Goal: Check status: Check status

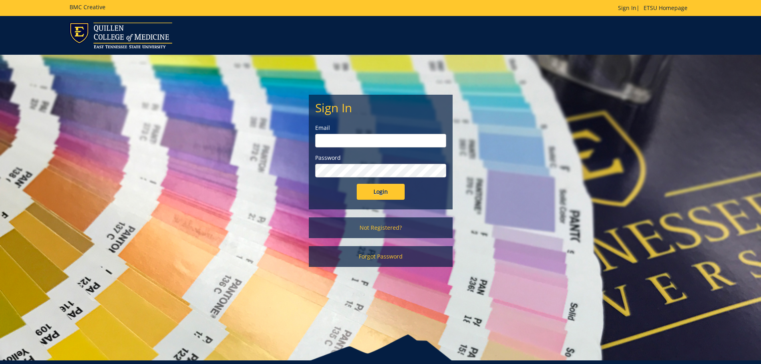
click at [329, 140] on input "email" at bounding box center [380, 141] width 131 height 14
type input "carterar1@etsu.edu"
click at [375, 194] on input "Login" at bounding box center [381, 192] width 48 height 16
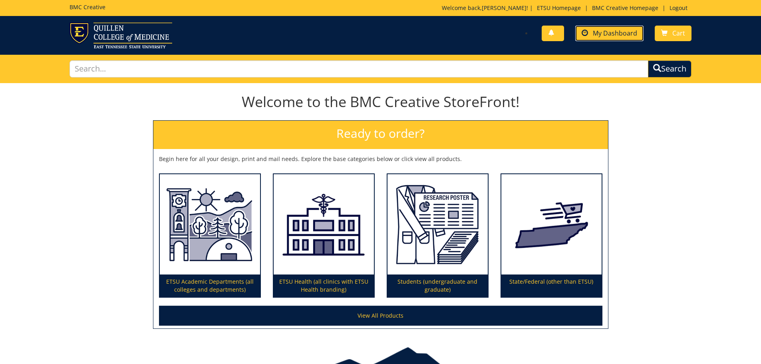
click at [624, 29] on span "My Dashboard" at bounding box center [615, 33] width 44 height 9
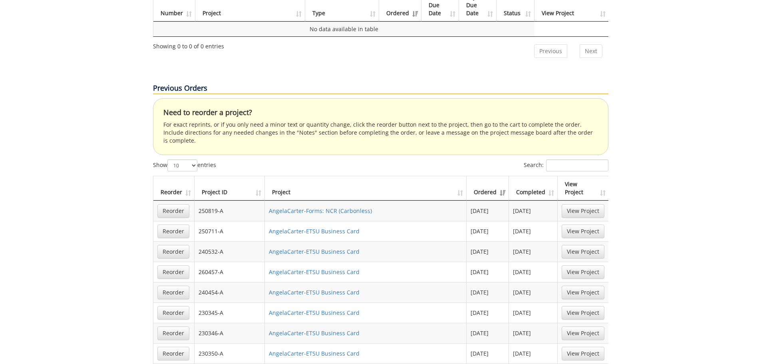
scroll to position [559, 0]
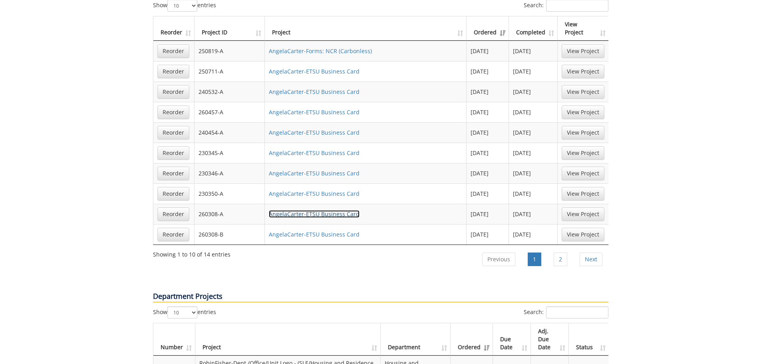
click at [322, 210] on link "AngelaCarter-ETSU Business Card" at bounding box center [314, 214] width 91 height 8
click at [307, 230] on link "AngelaCarter-ETSU Business Card" at bounding box center [314, 234] width 91 height 8
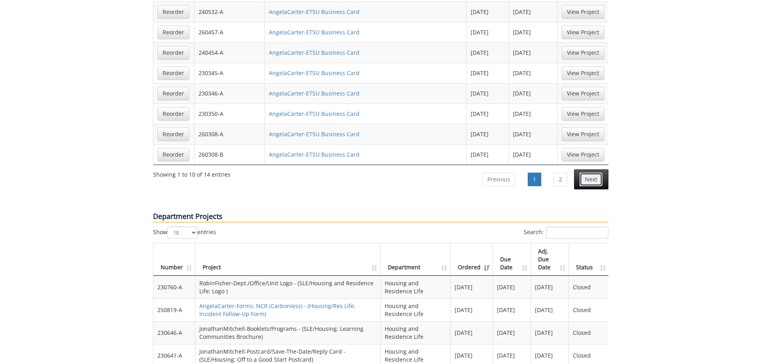
click at [596, 173] on link "Next" at bounding box center [590, 180] width 23 height 14
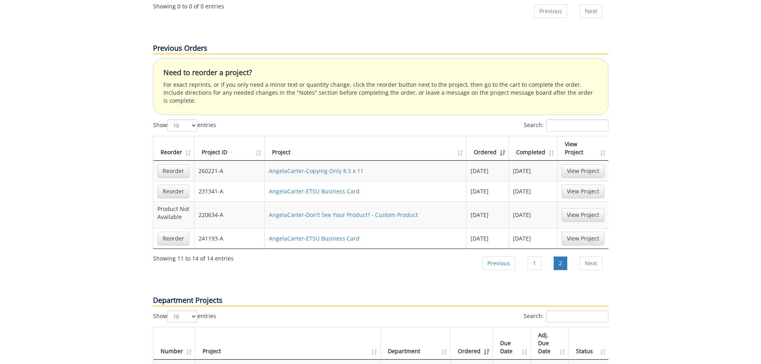
scroll to position [479, 0]
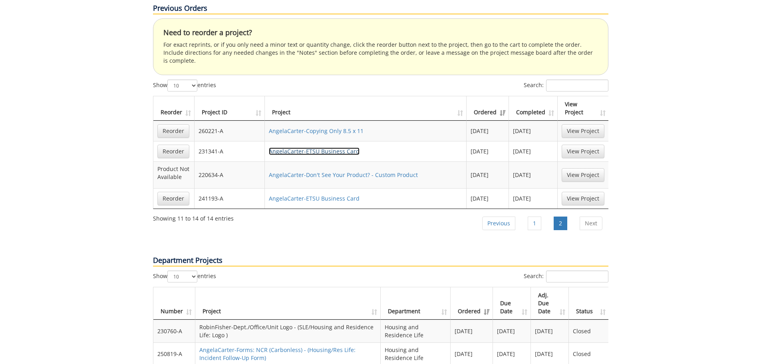
click at [327, 147] on link "AngelaCarter-ETSU Business Card" at bounding box center [314, 151] width 91 height 8
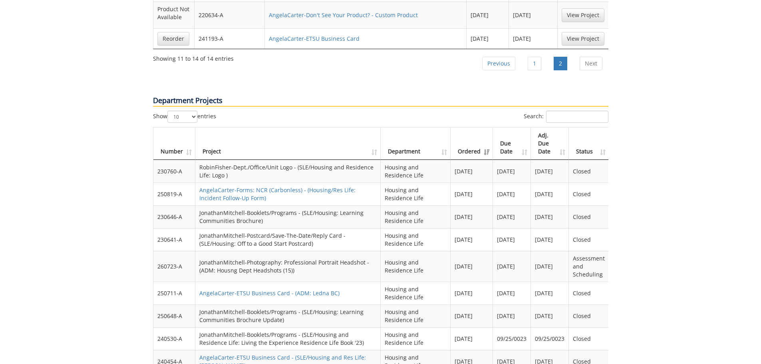
scroll to position [679, 0]
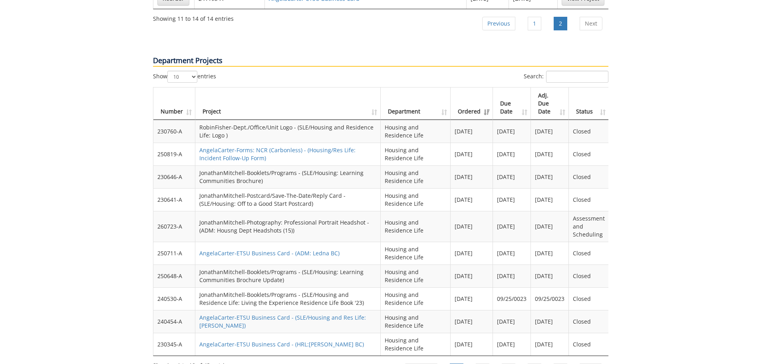
click at [423, 363] on link "Previous" at bounding box center [420, 370] width 33 height 14
click at [485, 363] on link "2" at bounding box center [483, 370] width 14 height 14
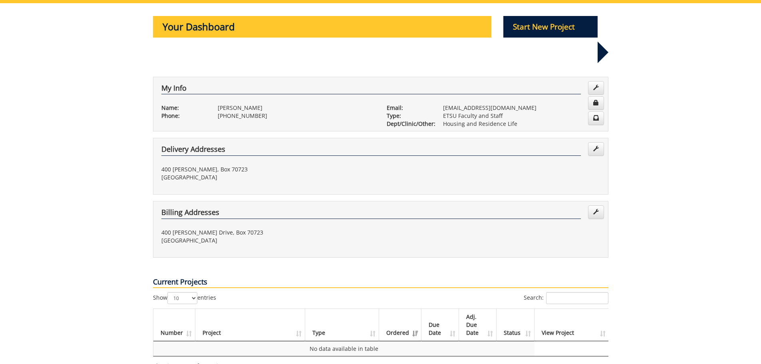
scroll to position [0, 0]
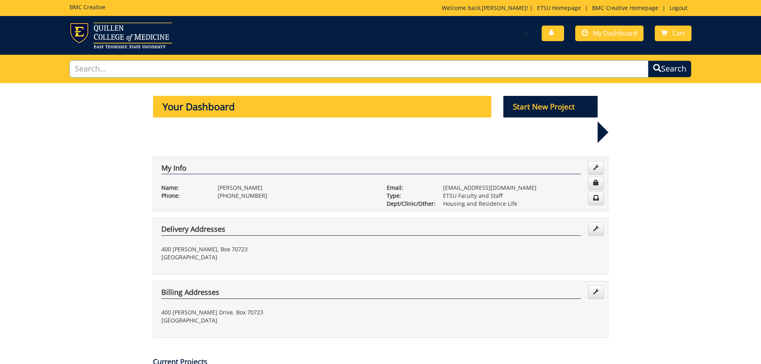
click at [103, 71] on input "text" at bounding box center [358, 68] width 579 height 17
type input "Business Card"
click at [670, 60] on button "Search" at bounding box center [670, 69] width 46 height 18
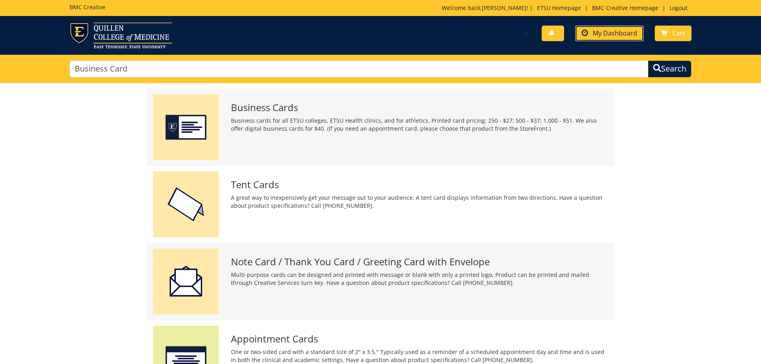
click at [612, 33] on span "My Dashboard" at bounding box center [615, 33] width 44 height 9
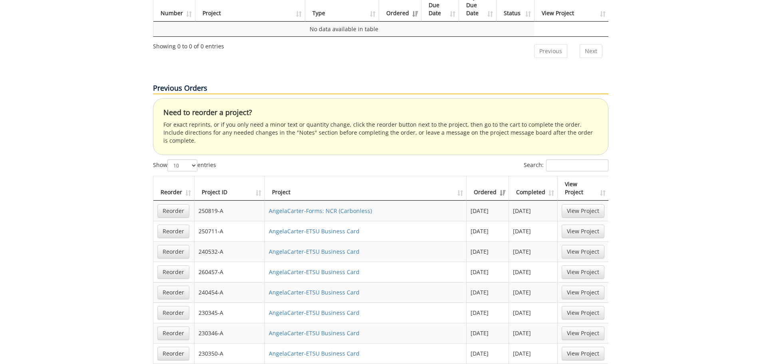
scroll to position [439, 0]
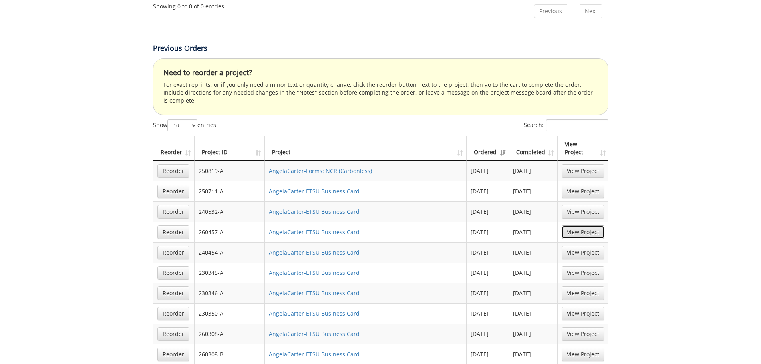
click at [571, 225] on link "View Project" at bounding box center [582, 232] width 43 height 14
click at [309, 330] on link "AngelaCarter-ETSU Business Card" at bounding box center [314, 334] width 91 height 8
click at [308, 350] on link "AngelaCarter-ETSU Business Card" at bounding box center [314, 354] width 91 height 8
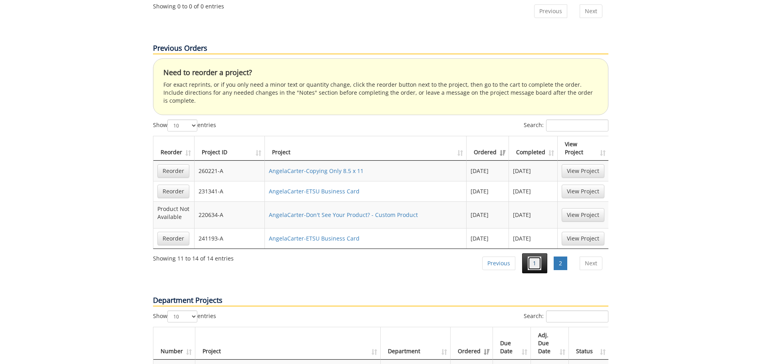
click at [536, 256] on link "1" at bounding box center [534, 263] width 14 height 14
